Goal: Information Seeking & Learning: Understand process/instructions

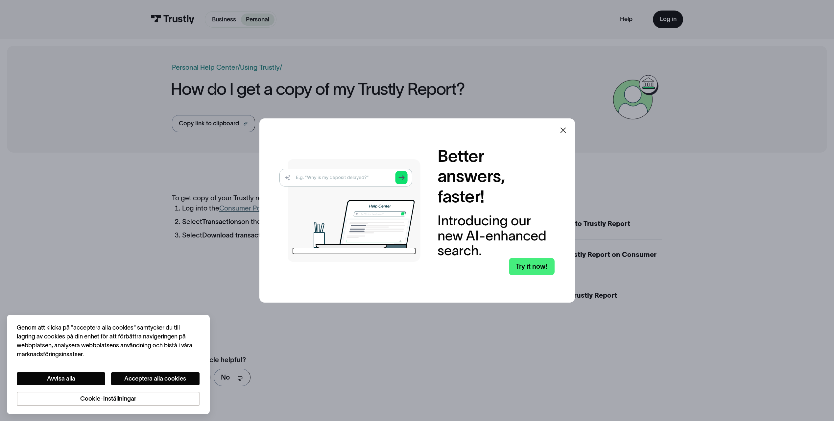
click at [569, 130] on div at bounding box center [563, 130] width 16 height 16
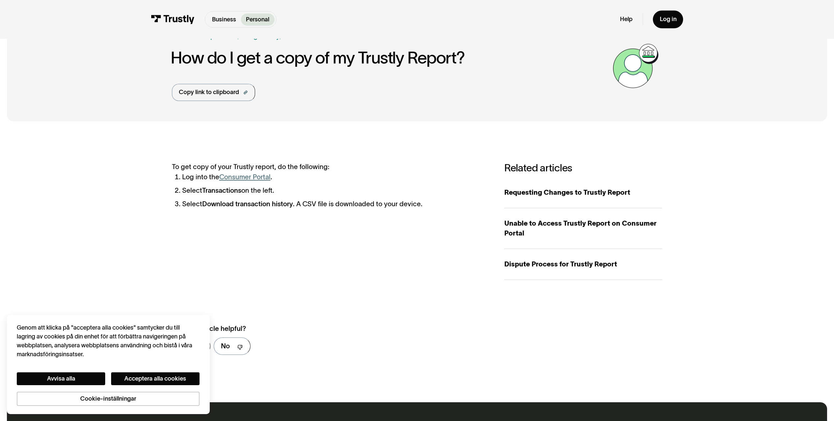
scroll to position [55, 0]
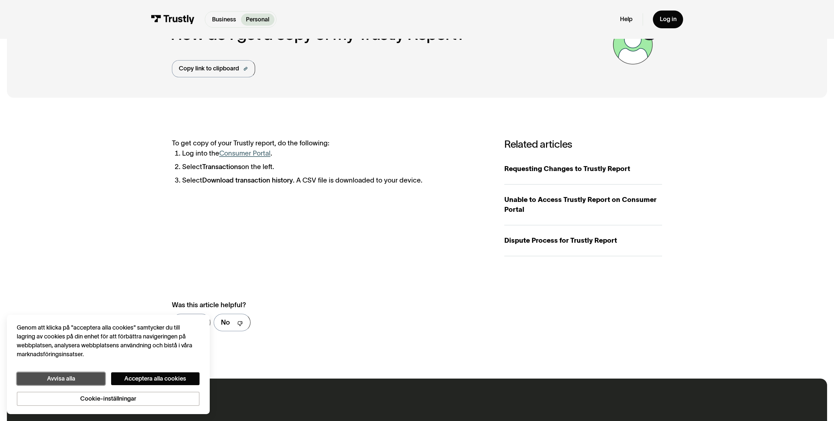
click at [87, 377] on button "Avvisa alla" at bounding box center [61, 378] width 88 height 13
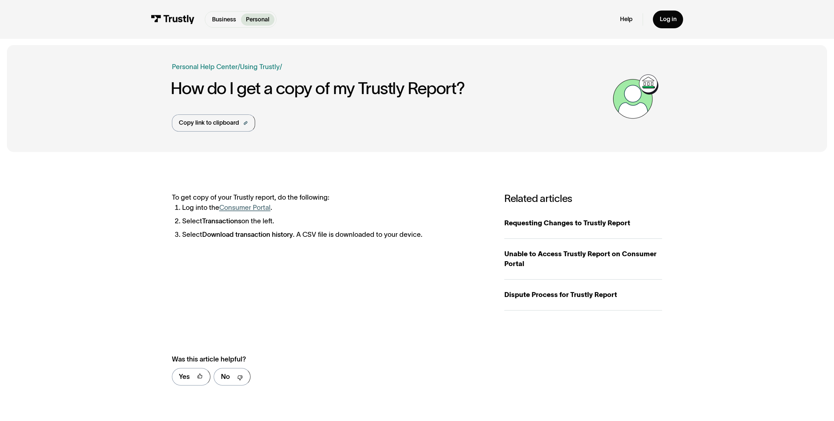
scroll to position [0, 0]
click at [664, 17] on div "Log in" at bounding box center [667, 19] width 17 height 8
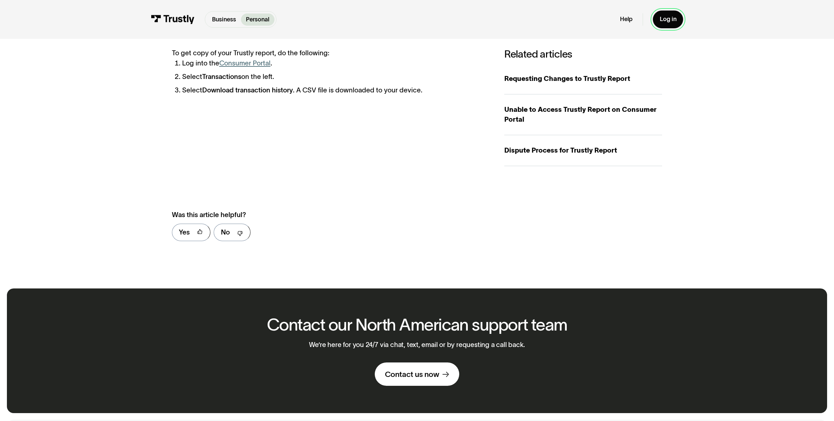
scroll to position [55, 0]
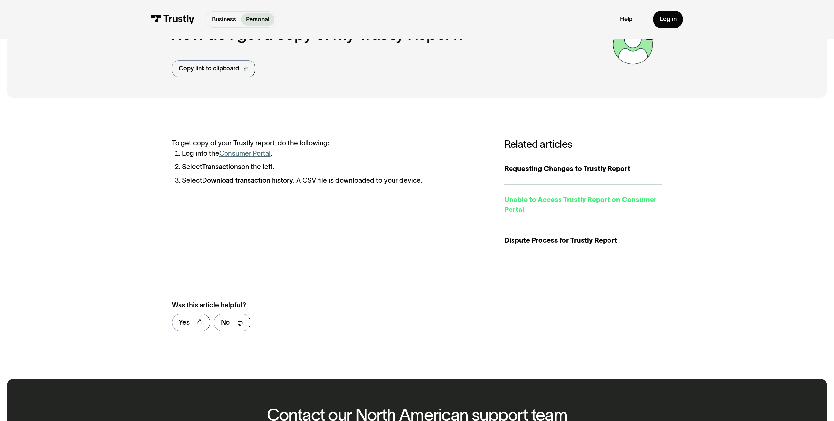
click at [508, 196] on div "Unable to Access Trustly Report on Consumer Portal" at bounding box center [583, 205] width 158 height 20
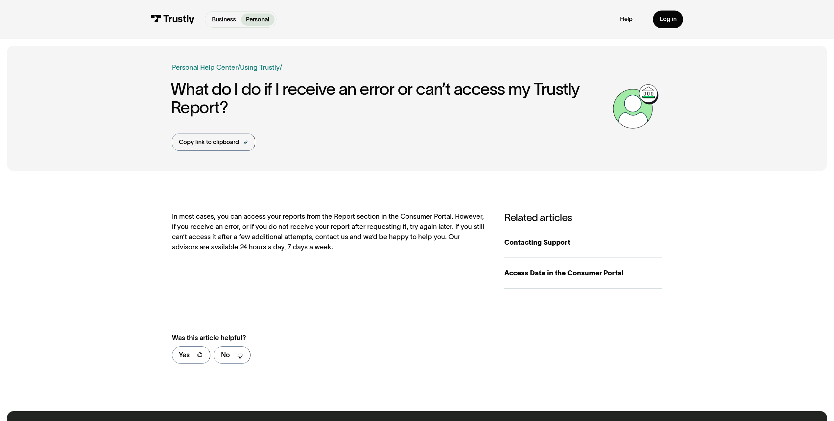
scroll to position [55, 0]
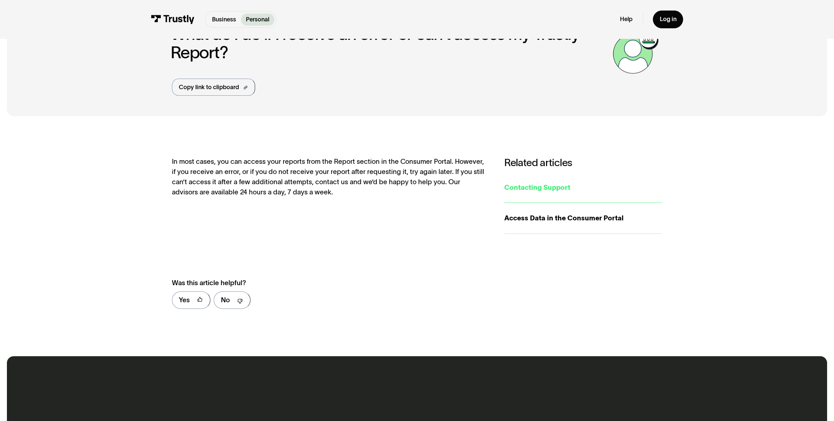
click at [551, 185] on div "Contacting Support" at bounding box center [583, 187] width 158 height 10
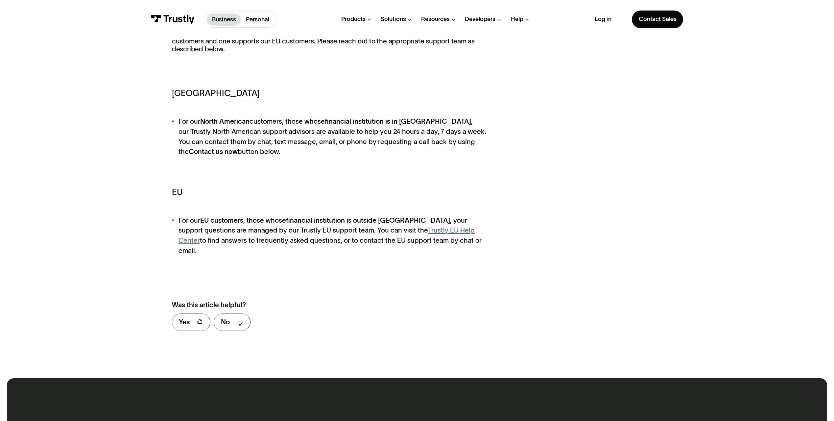
scroll to position [164, 0]
click at [409, 233] on link "Trustly EU Help Center" at bounding box center [326, 235] width 296 height 18
